Goal: Task Accomplishment & Management: Manage account settings

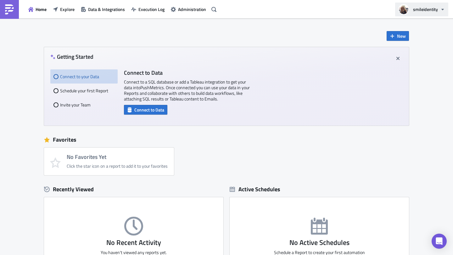
click at [424, 13] on button "smileidentity" at bounding box center [421, 10] width 53 height 14
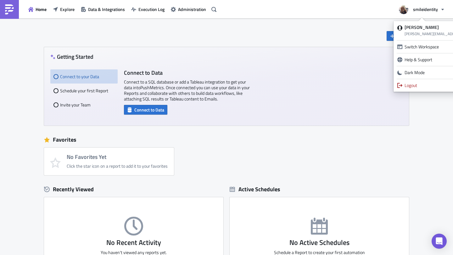
click at [316, 31] on div "New Getting Started Connect to your Data Schedule your first Report Invite your…" at bounding box center [227, 156] width 378 height 274
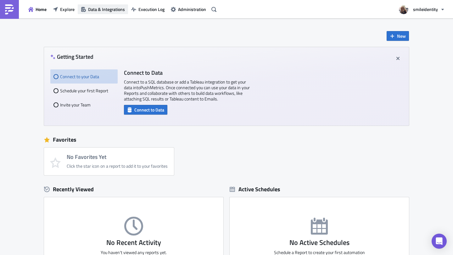
click at [104, 12] on span "Data & Integrations" at bounding box center [106, 9] width 37 height 7
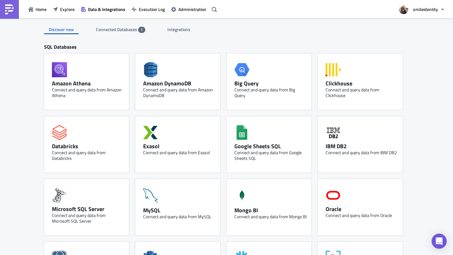
click at [10, 13] on img at bounding box center [9, 9] width 10 height 10
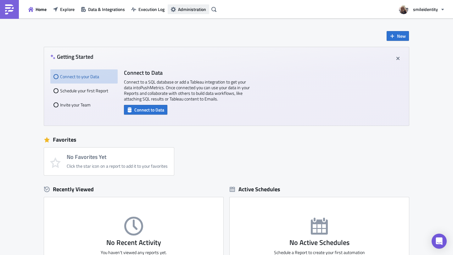
click at [182, 9] on span "Administration" at bounding box center [192, 9] width 28 height 7
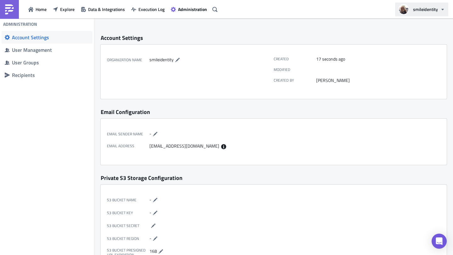
click at [441, 10] on icon "button" at bounding box center [442, 9] width 5 height 5
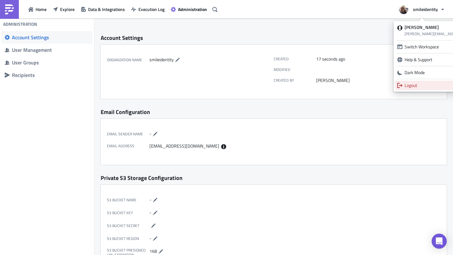
click at [418, 87] on div "Logout" at bounding box center [449, 85] width 89 height 6
